Goal: Information Seeking & Learning: Learn about a topic

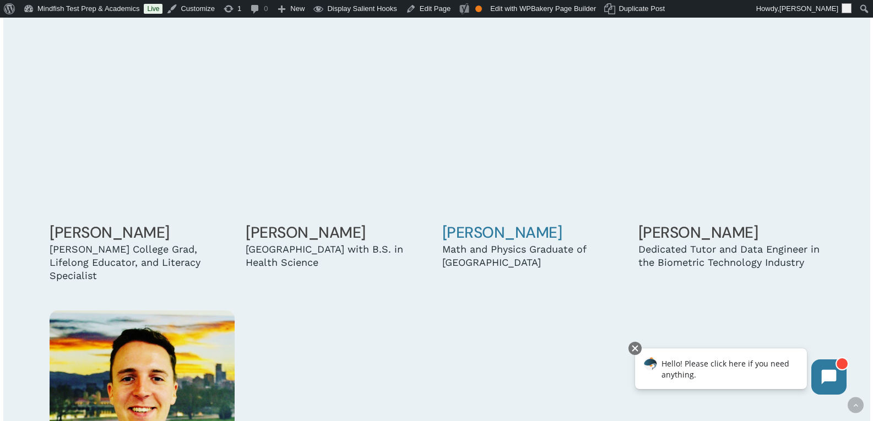
scroll to position [1432, 0]
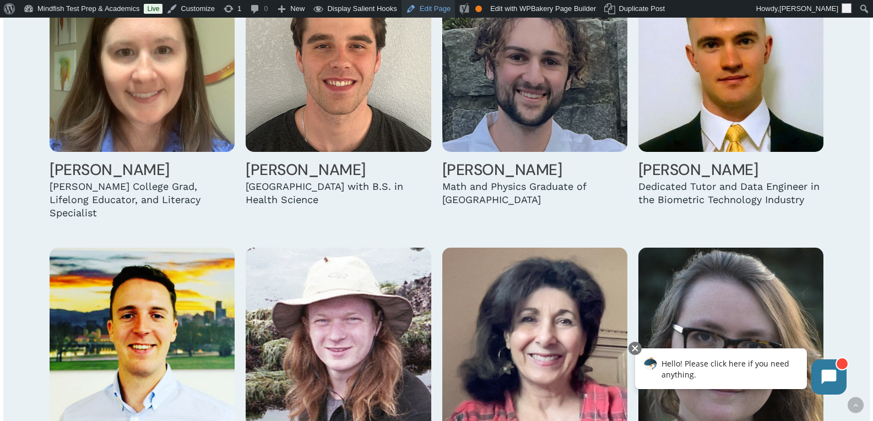
click at [430, 8] on link "Edit Page" at bounding box center [428, 9] width 53 height 18
